Goal: Communication & Community: Answer question/provide support

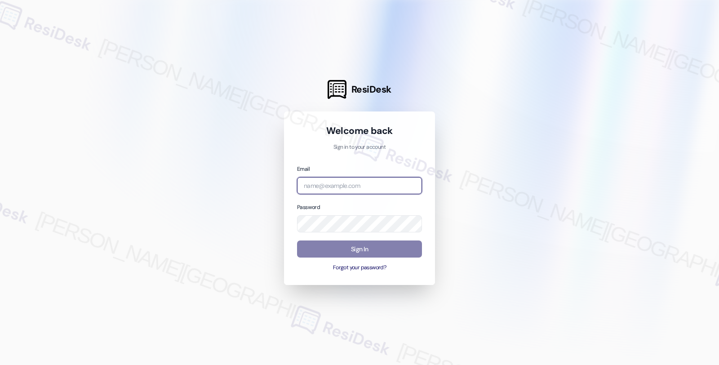
click at [371, 179] on input "email" at bounding box center [359, 186] width 125 height 18
type input "[EMAIL_ADDRESS][PERSON_NAME][DOMAIN_NAME]"
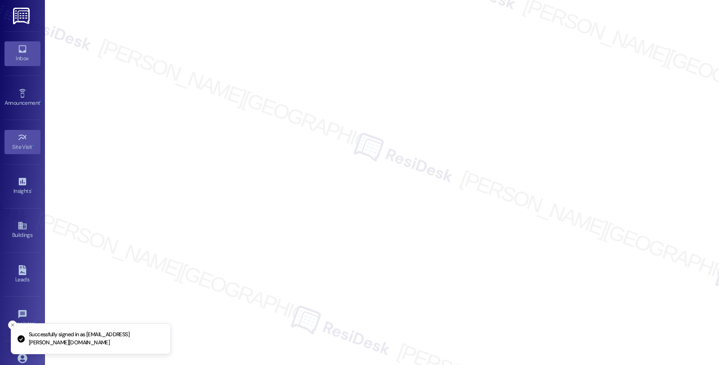
click at [25, 46] on icon at bounding box center [23, 49] width 10 height 10
